Goal: Communication & Community: Answer question/provide support

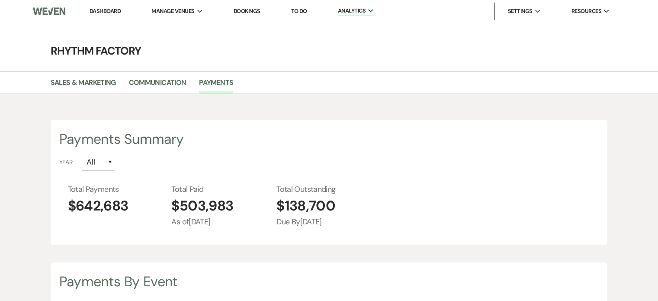
select select "2025"
drag, startPoint x: 110, startPoint y: 10, endPoint x: 116, endPoint y: 18, distance: 10.1
click at [110, 10] on link "Dashboard" at bounding box center [105, 10] width 31 height 7
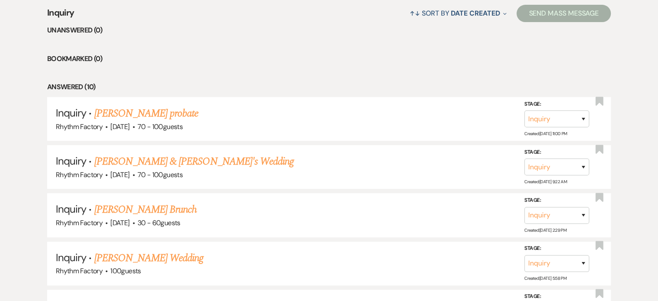
scroll to position [173, 0]
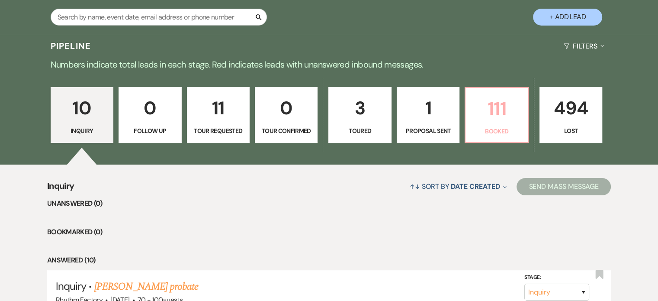
click at [492, 112] on p "111" at bounding box center [496, 108] width 51 height 29
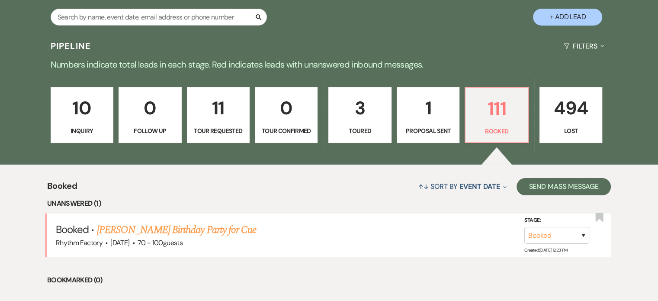
scroll to position [303, 0]
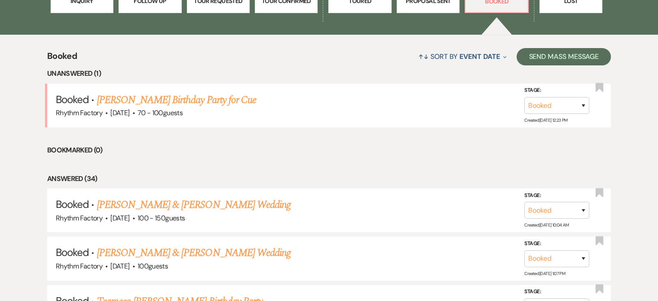
drag, startPoint x: 155, startPoint y: 94, endPoint x: 163, endPoint y: 101, distance: 10.4
click at [155, 94] on link "[PERSON_NAME] Birthday Party for Cue" at bounding box center [176, 100] width 159 height 16
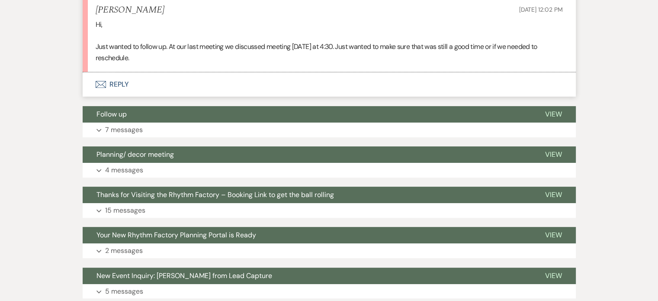
scroll to position [202, 0]
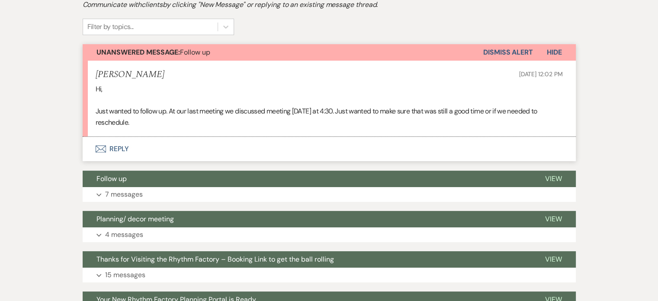
click at [116, 147] on button "Envelope Reply" at bounding box center [329, 149] width 493 height 24
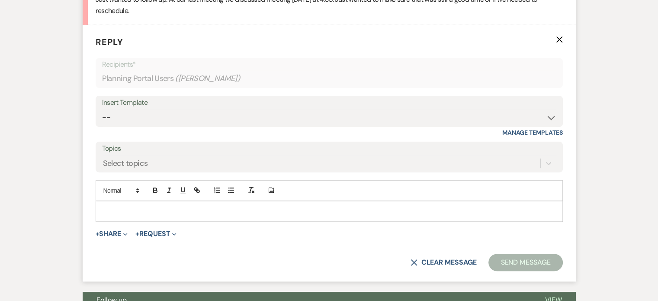
scroll to position [316, 0]
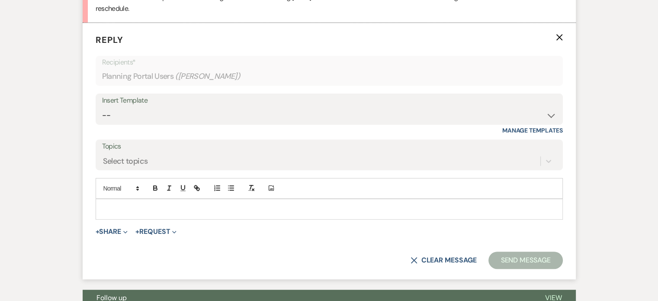
click at [150, 206] on p at bounding box center [329, 209] width 453 height 10
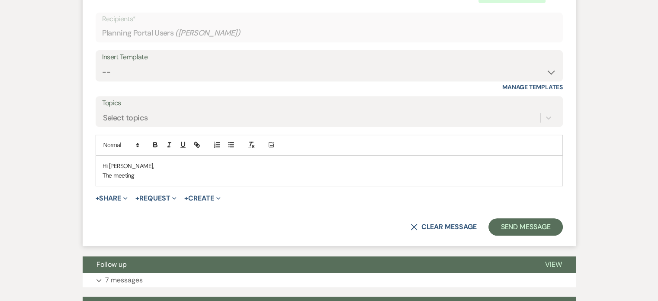
scroll to position [533, 0]
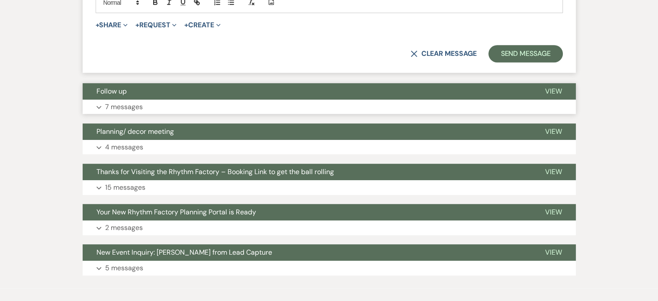
click at [96, 105] on button "Expand 7 messages" at bounding box center [329, 106] width 493 height 15
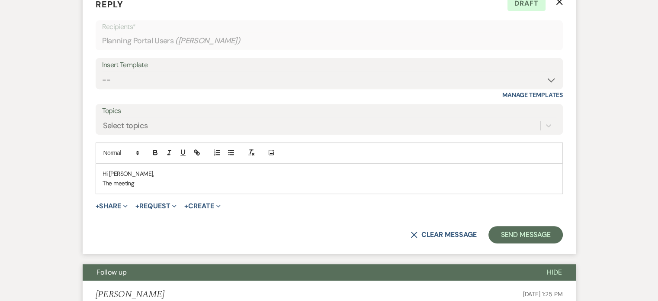
scroll to position [403, 0]
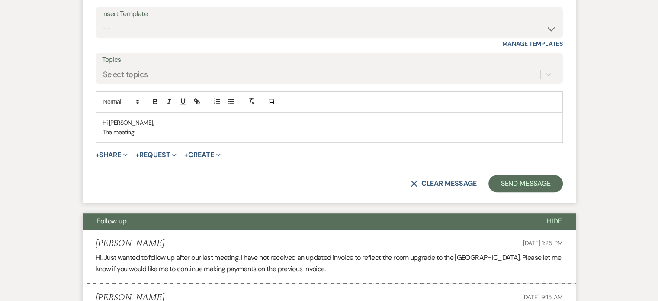
click at [103, 131] on p "The meeting" at bounding box center [329, 132] width 453 height 10
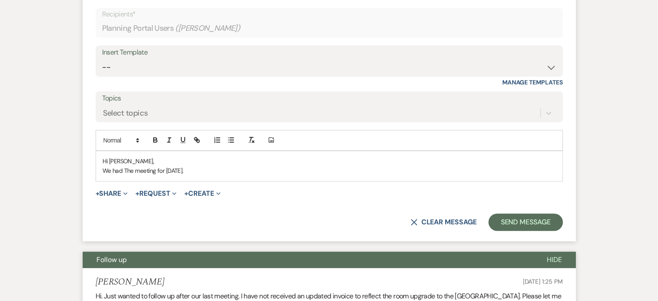
scroll to position [359, 0]
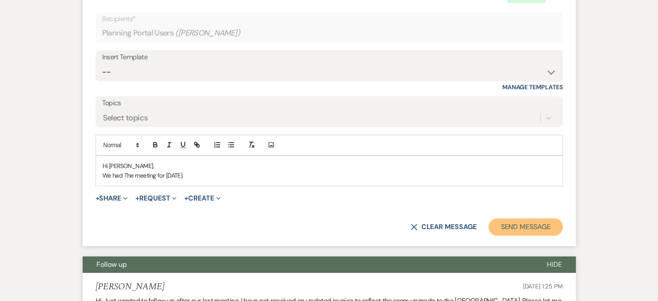
click at [523, 225] on button "Send Message" at bounding box center [525, 226] width 74 height 17
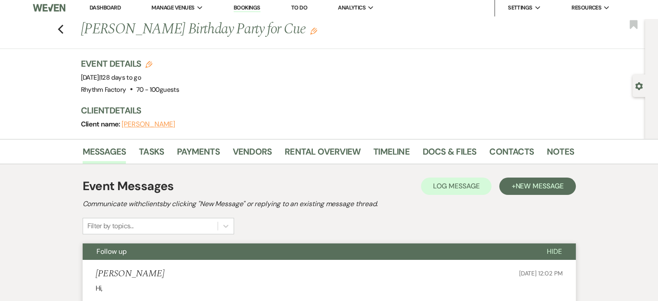
scroll to position [0, 0]
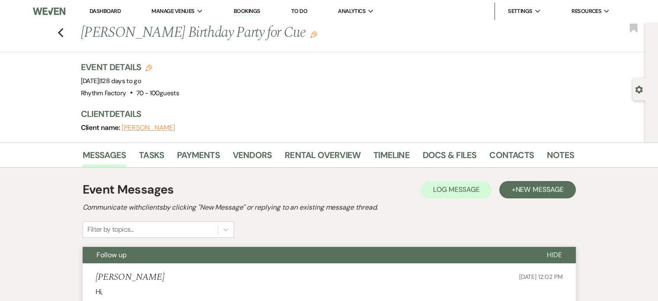
click at [71, 34] on div "Previous [PERSON_NAME] Birthday Party for Cue Edit Bookmark" at bounding box center [320, 37] width 649 height 30
click at [63, 34] on use "button" at bounding box center [61, 33] width 6 height 10
